Goal: Task Accomplishment & Management: Manage account settings

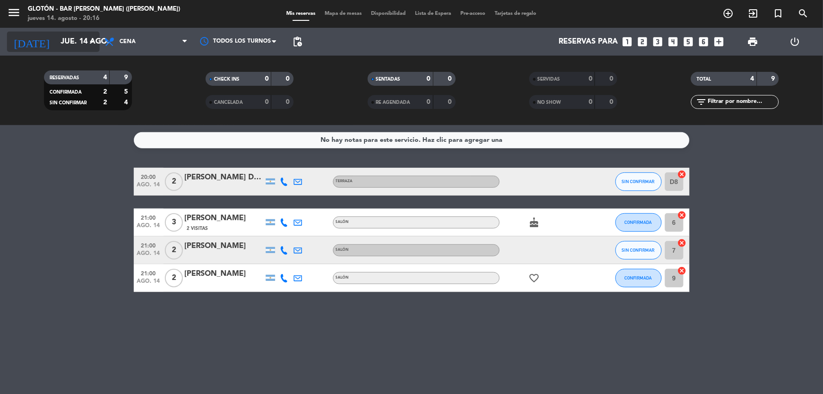
click at [68, 43] on input "jue. 14 ago." at bounding box center [105, 42] width 98 height 18
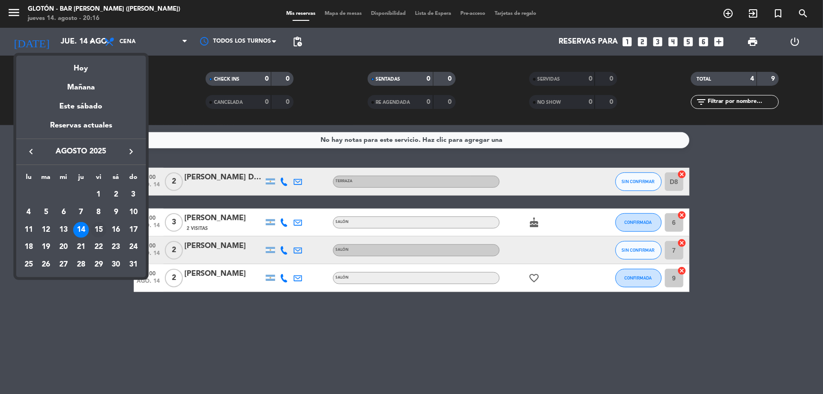
click at [99, 225] on div "15" at bounding box center [99, 230] width 16 height 16
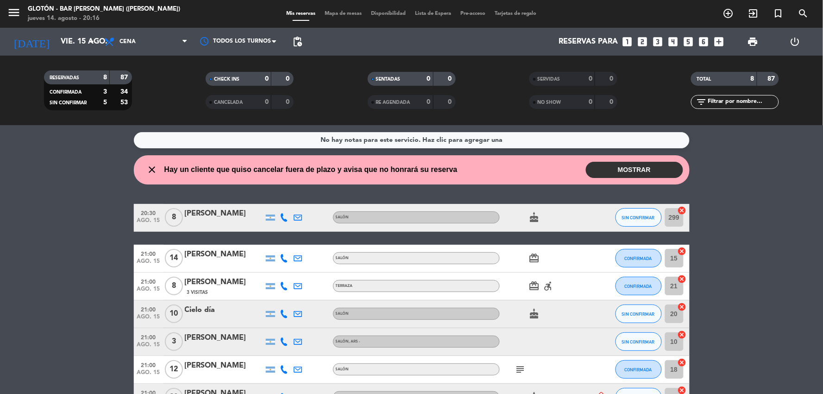
click at [627, 165] on button "MOSTRAR" at bounding box center [634, 170] width 97 height 16
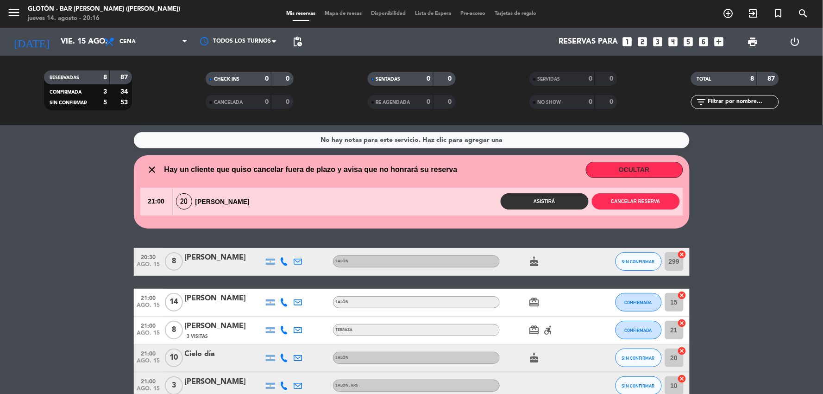
click at [640, 169] on button "OCULTAR" at bounding box center [634, 170] width 97 height 16
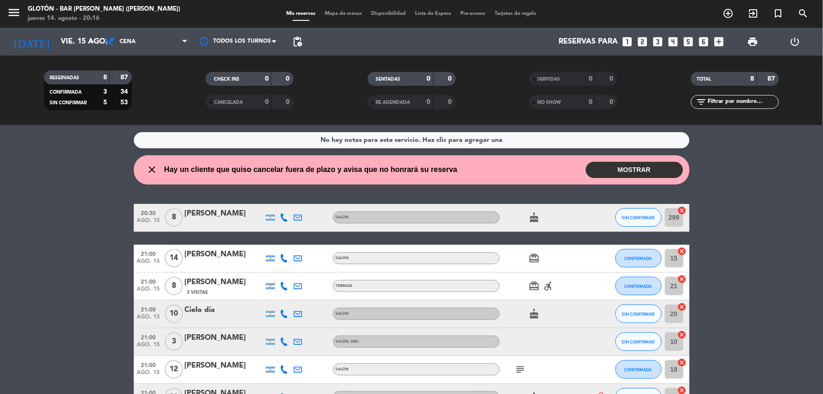
click at [749, 173] on wont-attend-reservations "close Hay un cliente que quiso cancelar fuera de plazo y avisa que no honrará s…" at bounding box center [411, 169] width 823 height 29
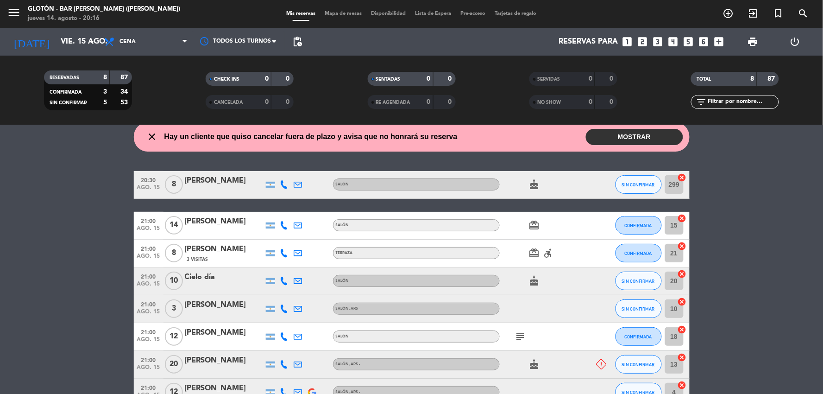
scroll to position [51, 0]
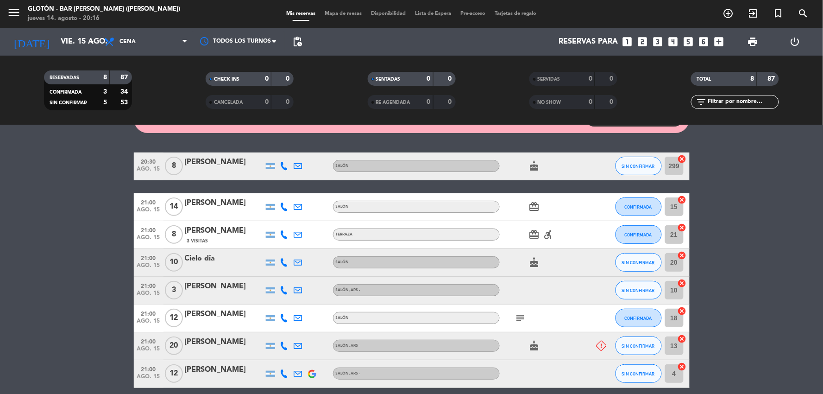
click at [520, 318] on icon "subject" at bounding box center [520, 317] width 11 height 11
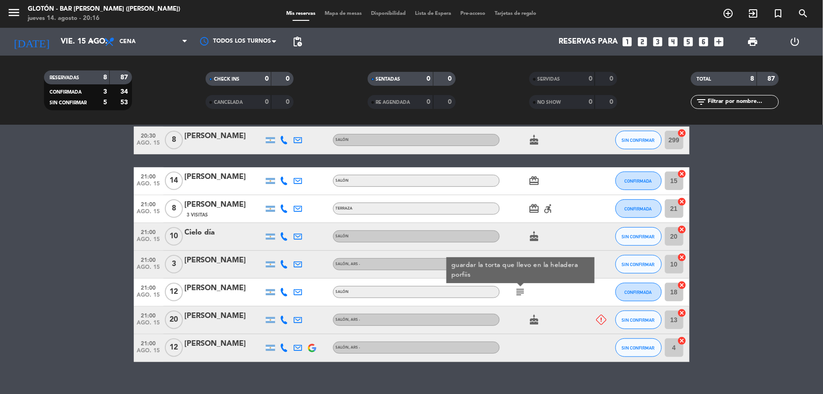
scroll to position [91, 0]
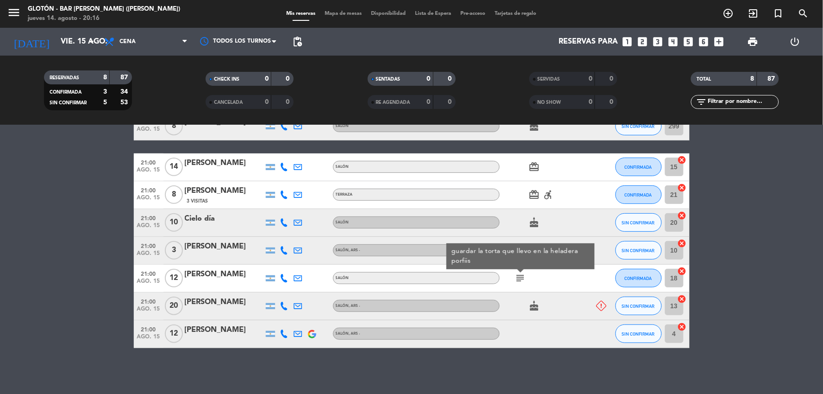
click at [411, 378] on div "No hay notas para este servicio. Haz clic para agregar una close Hay un cliente…" at bounding box center [411, 259] width 823 height 269
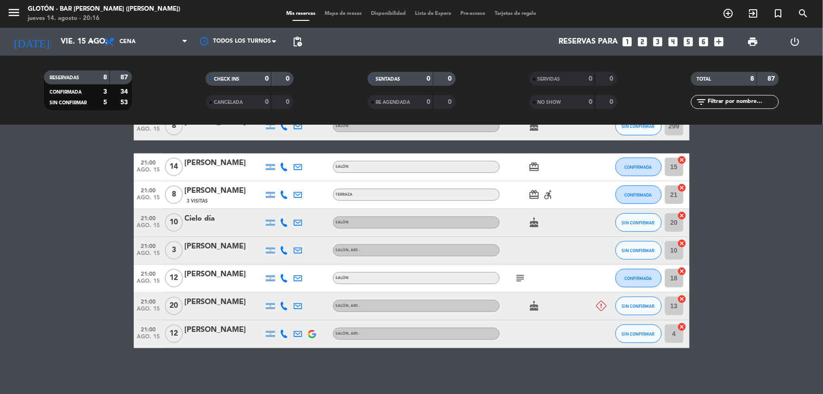
click at [430, 367] on div "No hay notas para este servicio. Haz clic para agregar una close Hay un cliente…" at bounding box center [411, 259] width 823 height 269
click at [438, 363] on div "No hay notas para este servicio. Haz clic para agregar una close Hay un cliente…" at bounding box center [411, 259] width 823 height 269
click at [423, 371] on div "No hay notas para este servicio. Haz clic para agregar una close Hay un cliente…" at bounding box center [411, 259] width 823 height 269
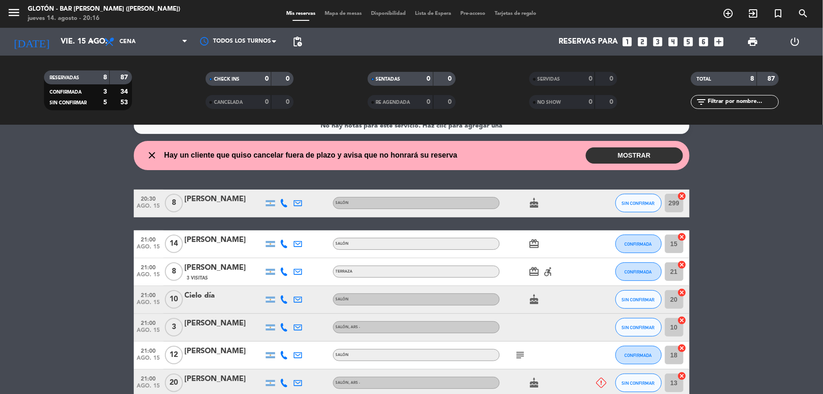
scroll to position [0, 0]
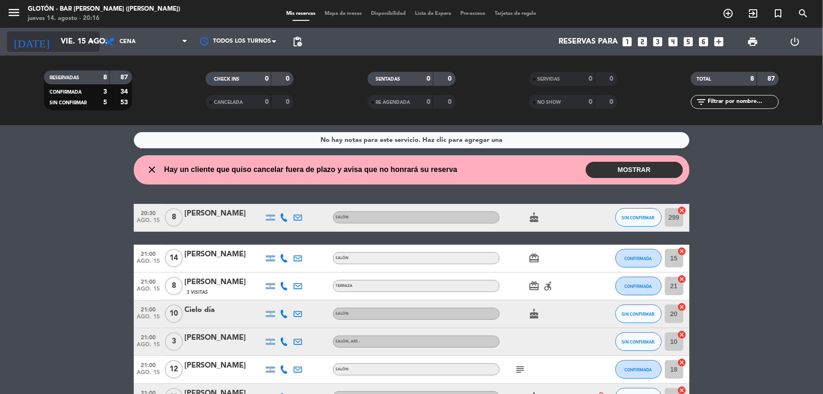
click at [67, 44] on input "vie. 15 ago." at bounding box center [105, 42] width 98 height 18
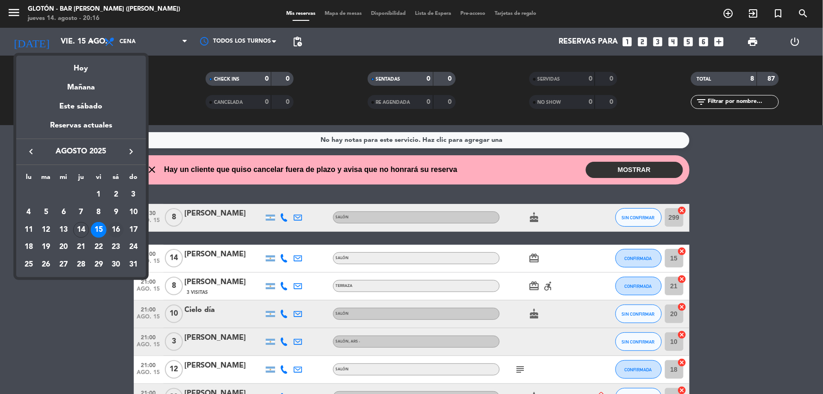
click at [114, 231] on div "16" at bounding box center [116, 230] width 16 height 16
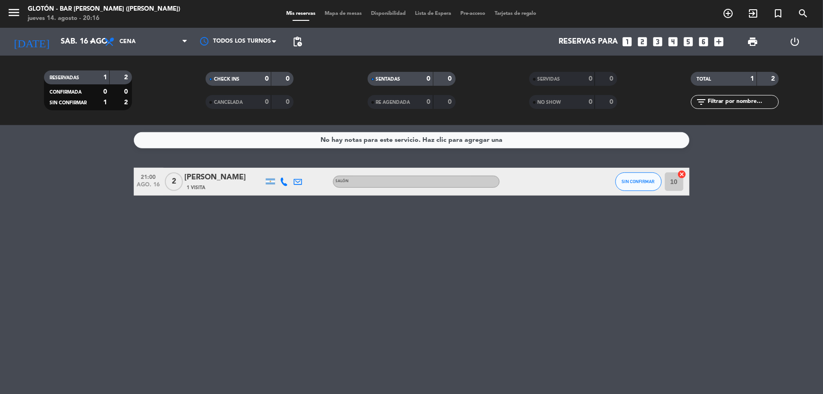
click at [25, 210] on div "No hay notas para este servicio. Haz clic para agregar una 21:00 [DATE] 2 [PERS…" at bounding box center [411, 259] width 823 height 269
click at [75, 44] on input "sáb. 16 ago." at bounding box center [105, 42] width 98 height 18
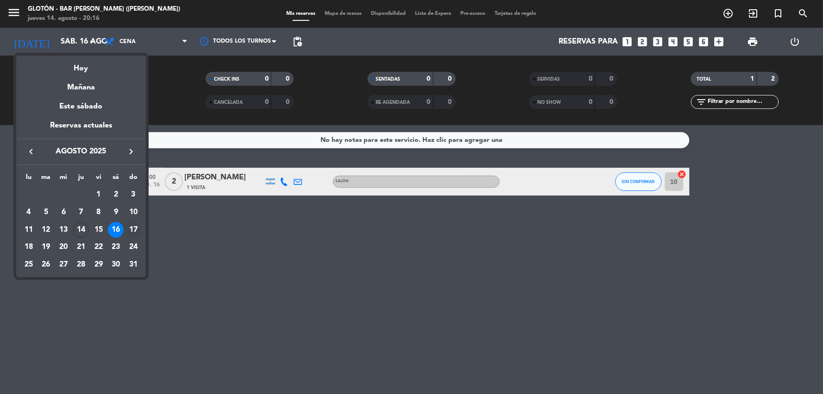
click at [133, 228] on div "17" at bounding box center [133, 230] width 16 height 16
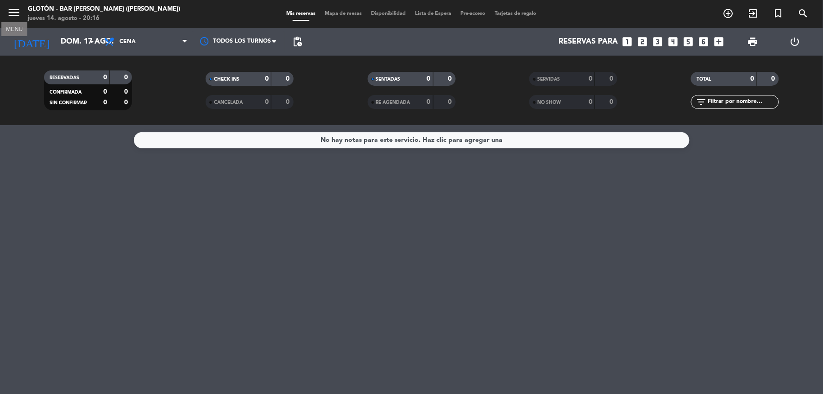
click at [13, 10] on icon "menu" at bounding box center [14, 13] width 14 height 14
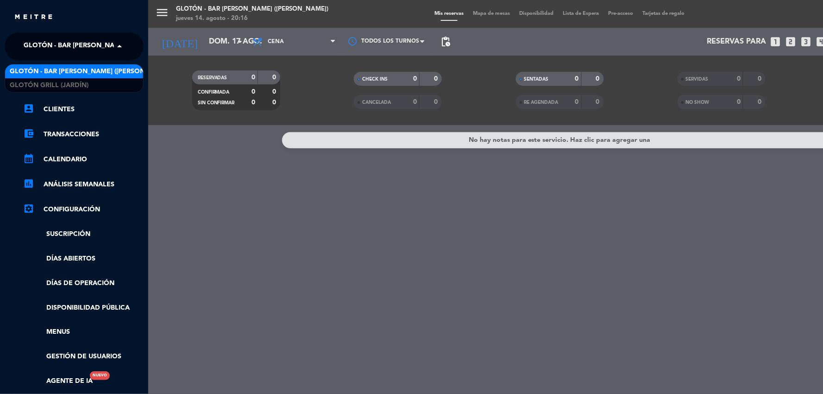
click at [88, 42] on span "Glotón - Bar [PERSON_NAME] ([PERSON_NAME])" at bounding box center [105, 46] width 162 height 19
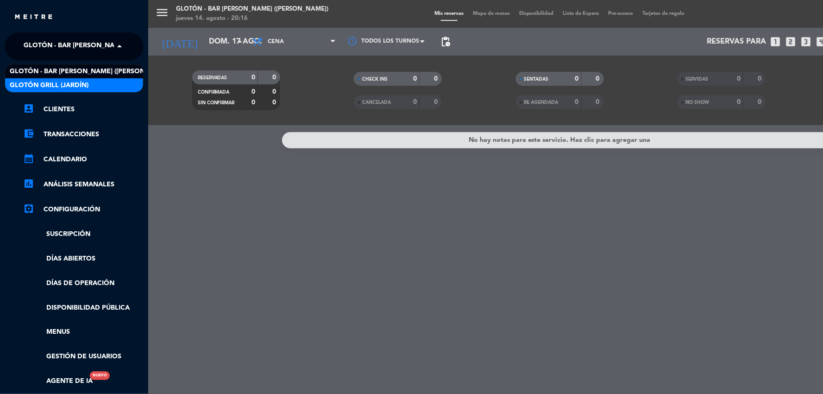
click at [96, 81] on div "Glotón Grill (Jardín)" at bounding box center [74, 85] width 138 height 14
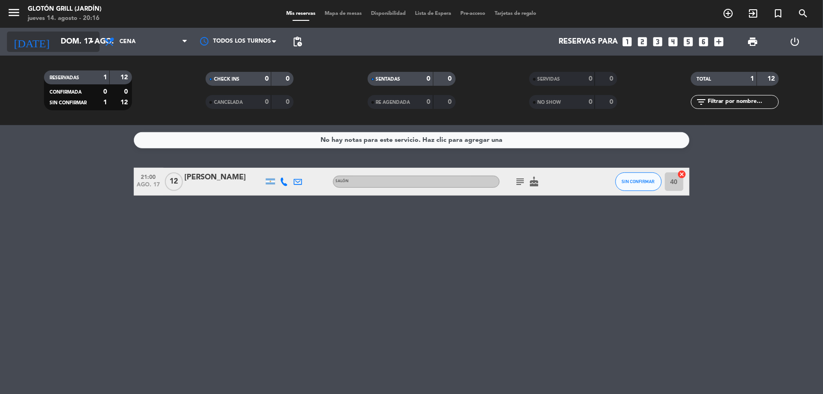
click at [69, 44] on input "dom. 17 ago." at bounding box center [105, 42] width 98 height 18
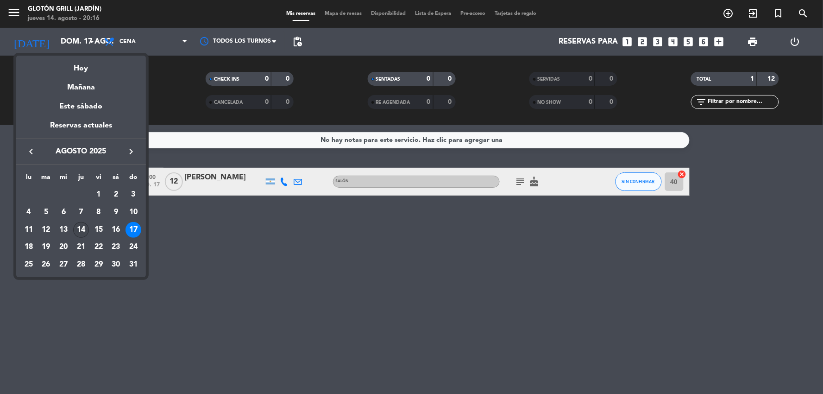
click at [81, 227] on div "14" at bounding box center [81, 230] width 16 height 16
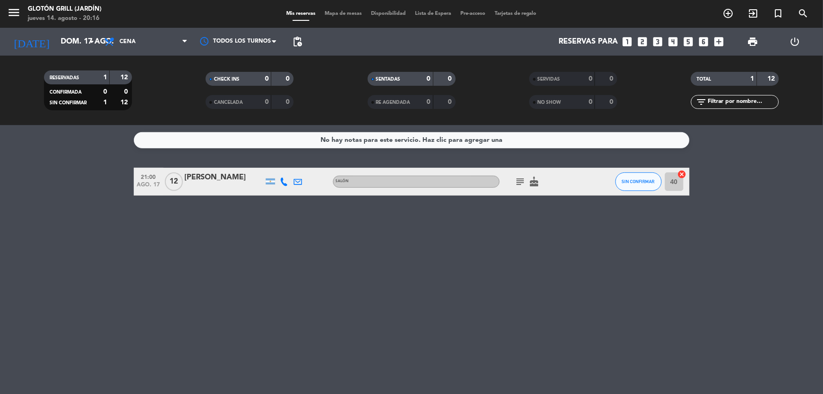
type input "jue. 14 ago."
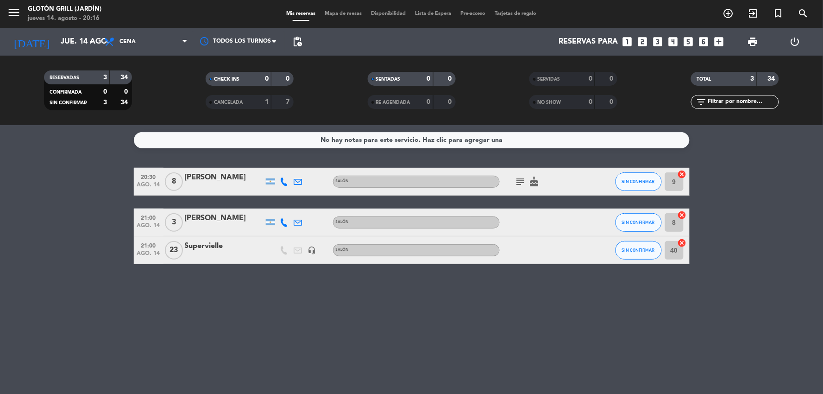
click at [53, 221] on bookings-row "20:30 [DATE] 8 [PERSON_NAME] Salón subject cake SIN CONFIRMAR 9 cancel 21:00 [D…" at bounding box center [411, 216] width 823 height 96
click at [239, 312] on div "No hay notas para este servicio. Haz clic para agregar una 20:30 [DATE] 8 [PERS…" at bounding box center [411, 259] width 823 height 269
click at [71, 201] on bookings-row "20:30 [DATE] 8 [PERSON_NAME] Salón subject cake SIN CONFIRMAR 9 cancel 21:00 [D…" at bounding box center [411, 216] width 823 height 96
click at [94, 256] on bookings-row "20:30 [DATE] 8 [PERSON_NAME] Salón subject cake SIN CONFIRMAR 9 cancel 21:00 [D…" at bounding box center [411, 216] width 823 height 96
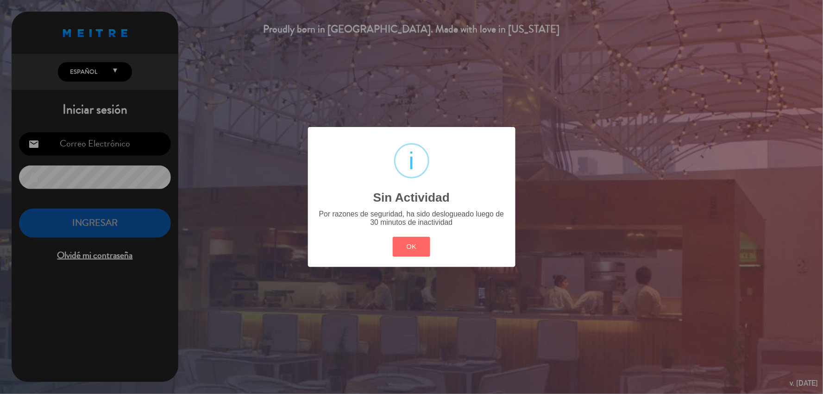
type input "[EMAIL_ADDRESS][DOMAIN_NAME]"
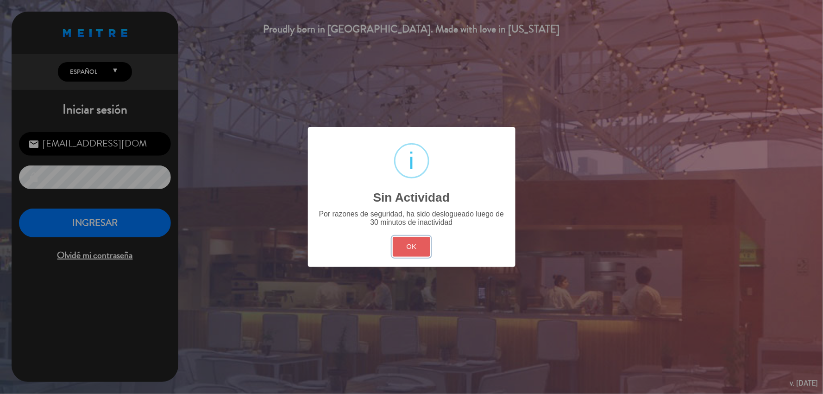
click at [403, 246] on button "OK" at bounding box center [412, 247] width 38 height 20
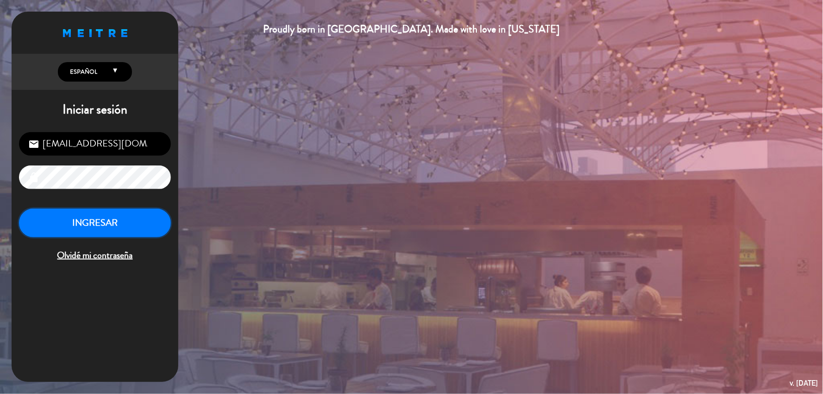
click at [132, 220] on button "INGRESAR" at bounding box center [95, 222] width 152 height 29
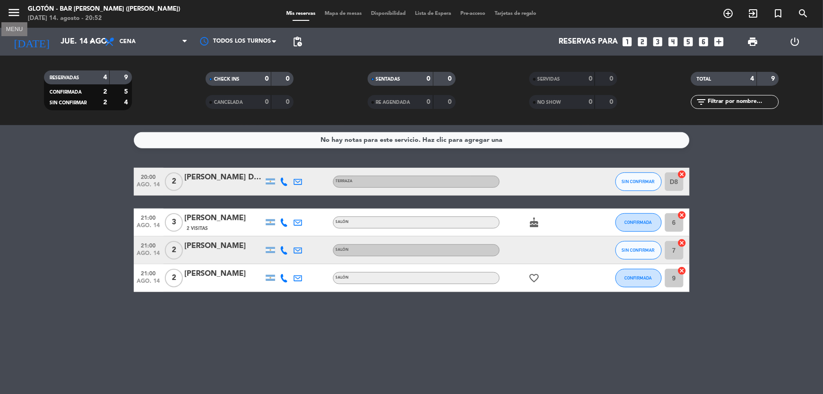
click at [17, 8] on icon "menu" at bounding box center [14, 13] width 14 height 14
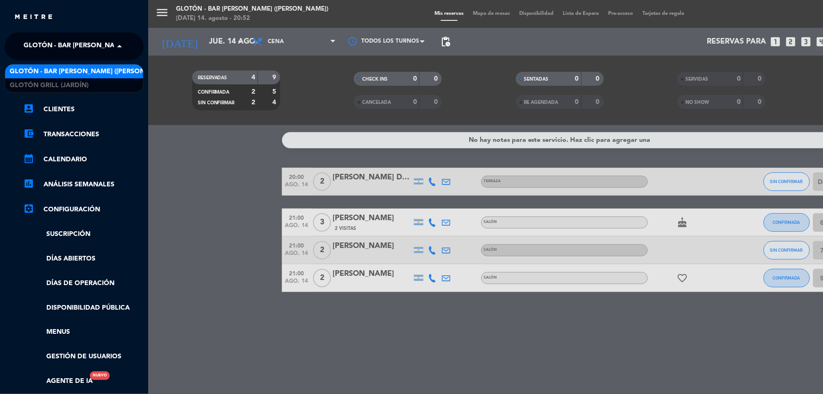
click at [118, 47] on span at bounding box center [122, 46] width 16 height 19
click at [115, 44] on span at bounding box center [122, 46] width 16 height 19
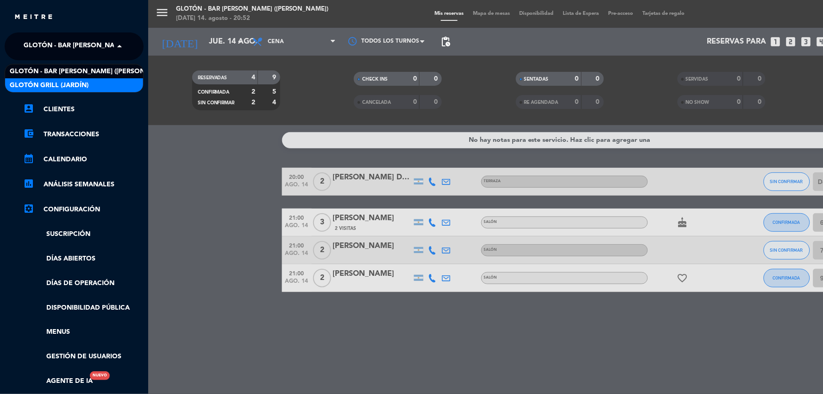
click at [72, 81] on span "Glotón Grill (Jardín)" at bounding box center [49, 85] width 79 height 11
